Goal: Register for event/course

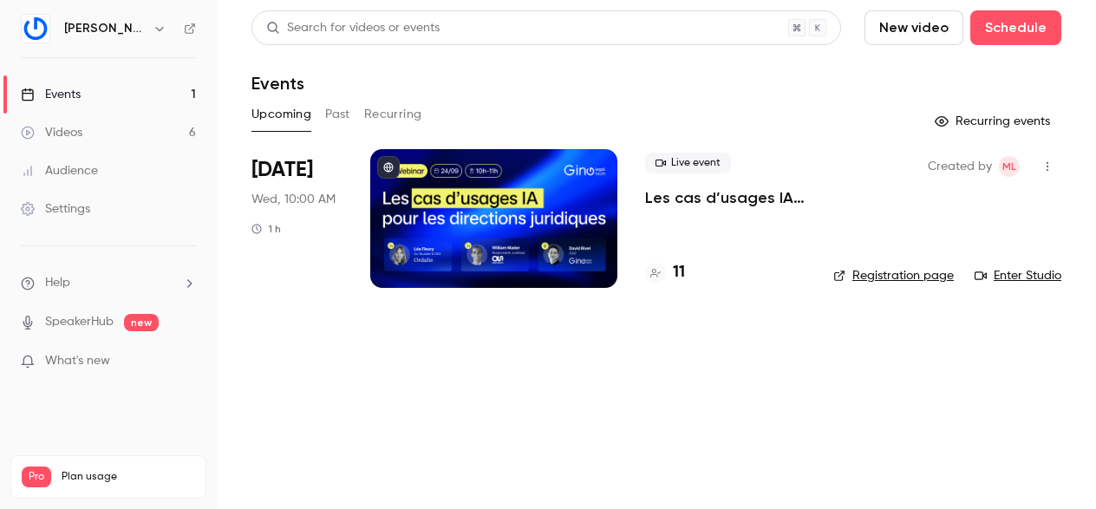
click at [336, 197] on div "[DATE] Wed, 10:00 AM 1 h" at bounding box center [296, 218] width 91 height 139
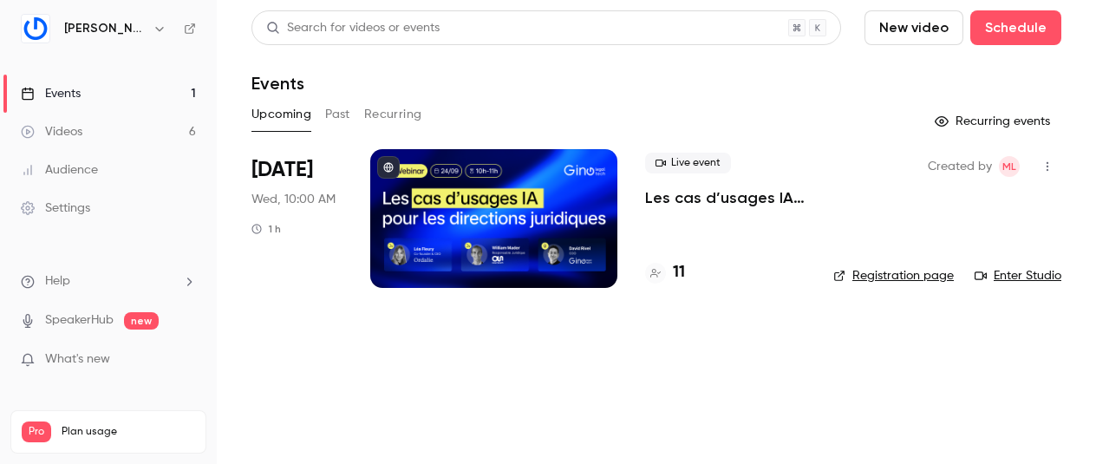
click at [686, 197] on p "Les cas d’usages IA pour les directions juridiques" at bounding box center [725, 197] width 160 height 21
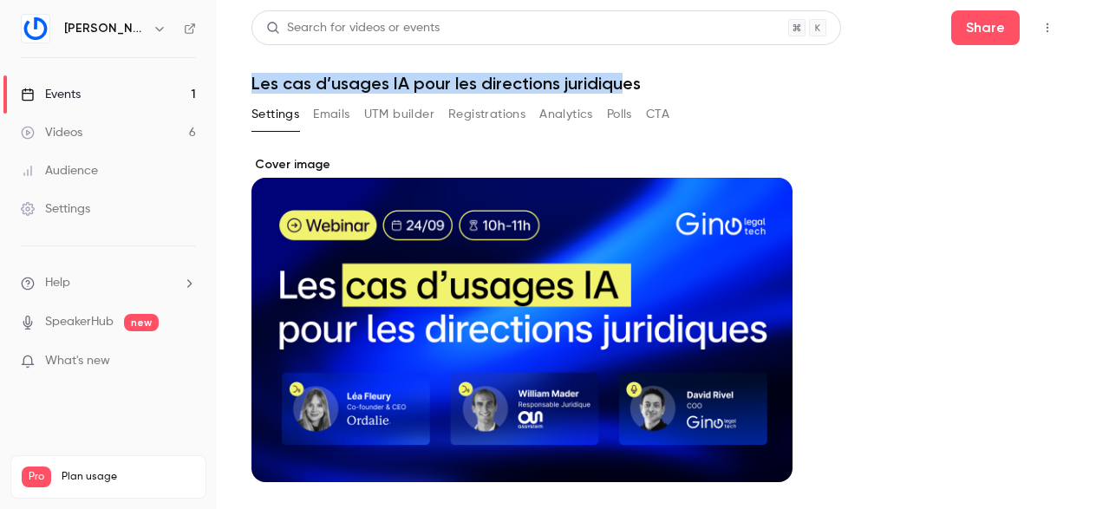
drag, startPoint x: 251, startPoint y: 86, endPoint x: 622, endPoint y: 93, distance: 370.4
click at [622, 93] on h1 "Les cas d’usages IA pour les directions juridiques" at bounding box center [656, 83] width 810 height 21
drag, startPoint x: 638, startPoint y: 88, endPoint x: 248, endPoint y: 84, distance: 390.3
click at [248, 84] on main "Search for videos or events Share Les cas d’usages IA pour les directions jurid…" at bounding box center [656, 254] width 879 height 509
copy h1 "Les cas d’usages IA pour les directions juridiques"
